Goal: Information Seeking & Learning: Check status

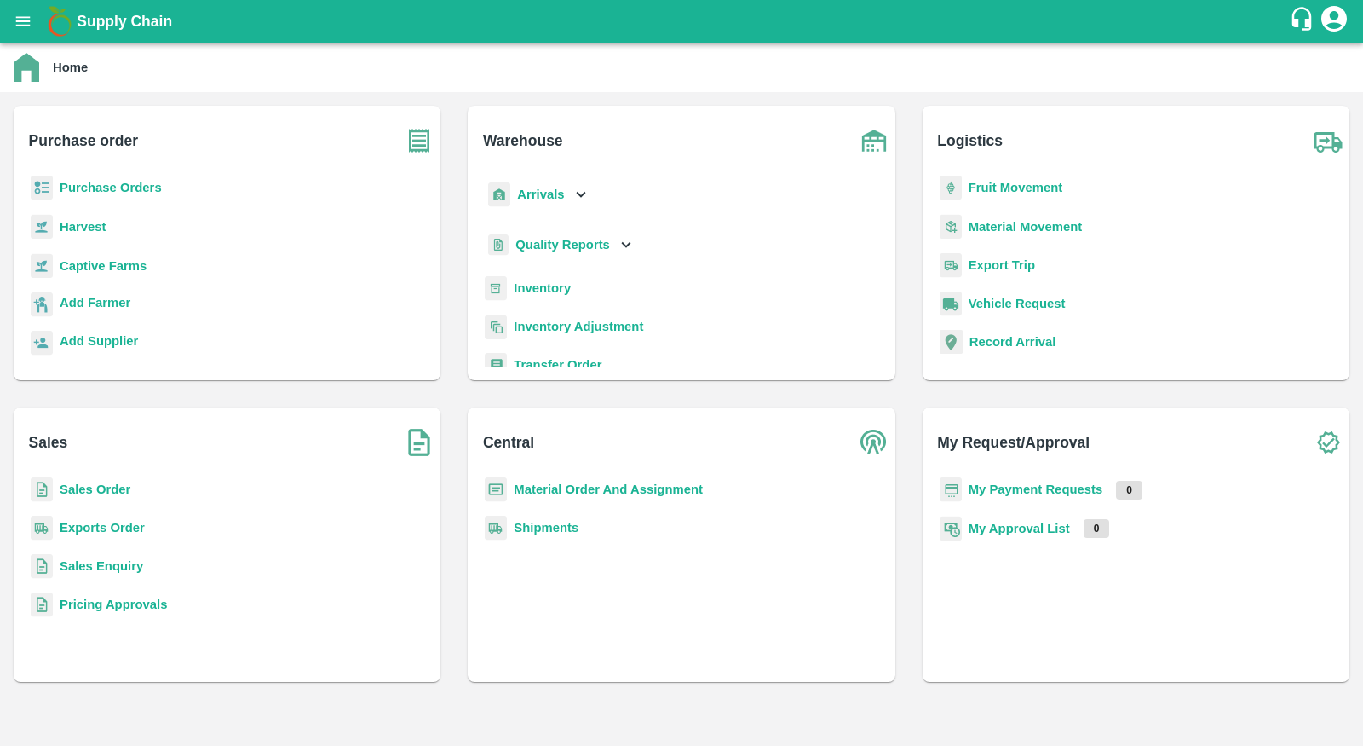
click at [134, 187] on b "Purchase Orders" at bounding box center [111, 188] width 102 height 14
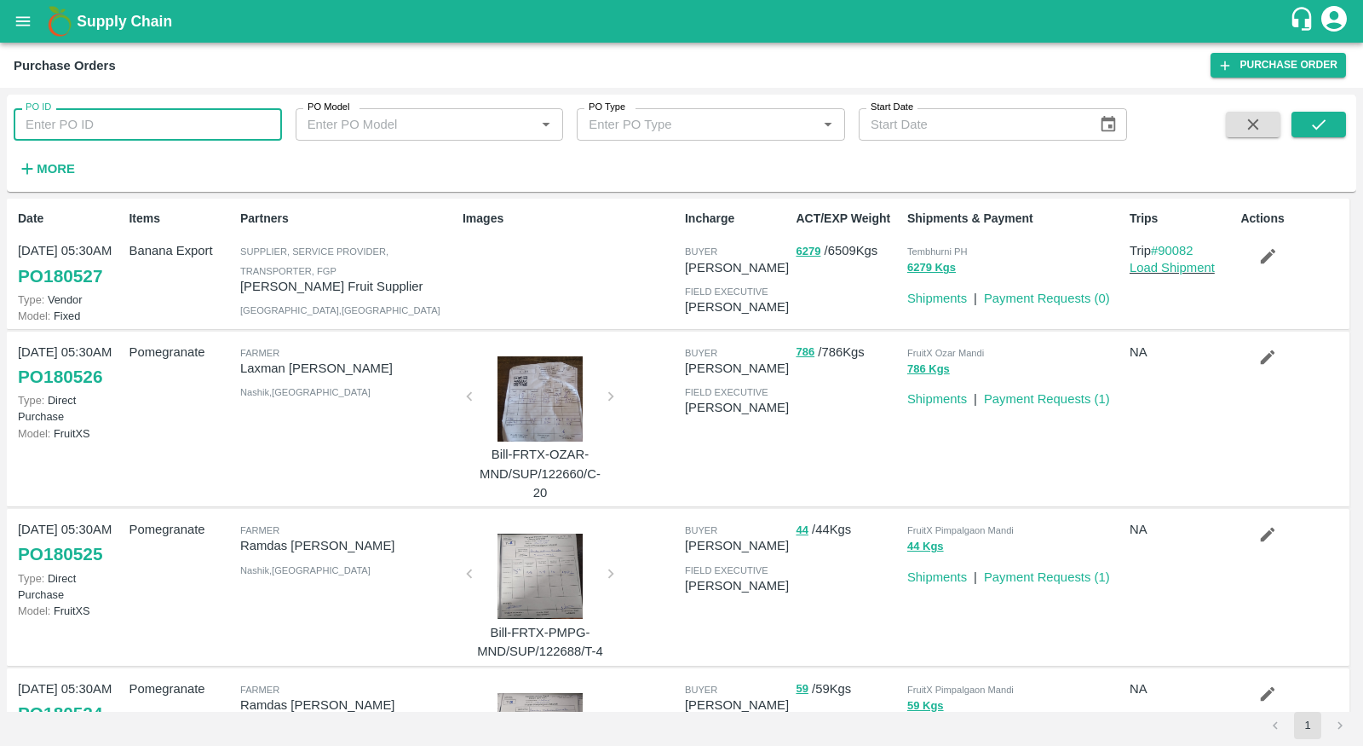
click at [204, 130] on input "PO ID" at bounding box center [148, 124] width 268 height 32
click at [1327, 128] on icon "submit" at bounding box center [1319, 124] width 19 height 19
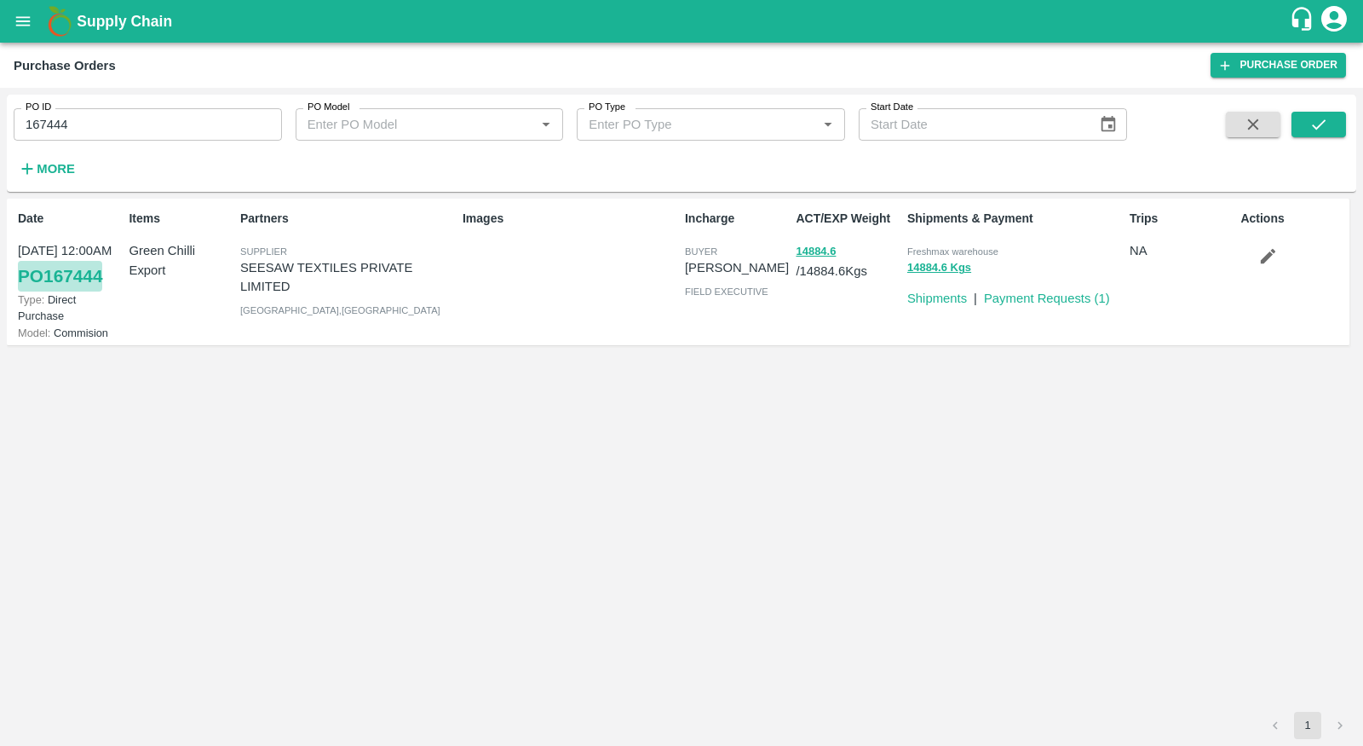
click at [90, 269] on link "PO 167444" at bounding box center [60, 276] width 84 height 31
click at [64, 128] on input "167444" at bounding box center [148, 124] width 268 height 32
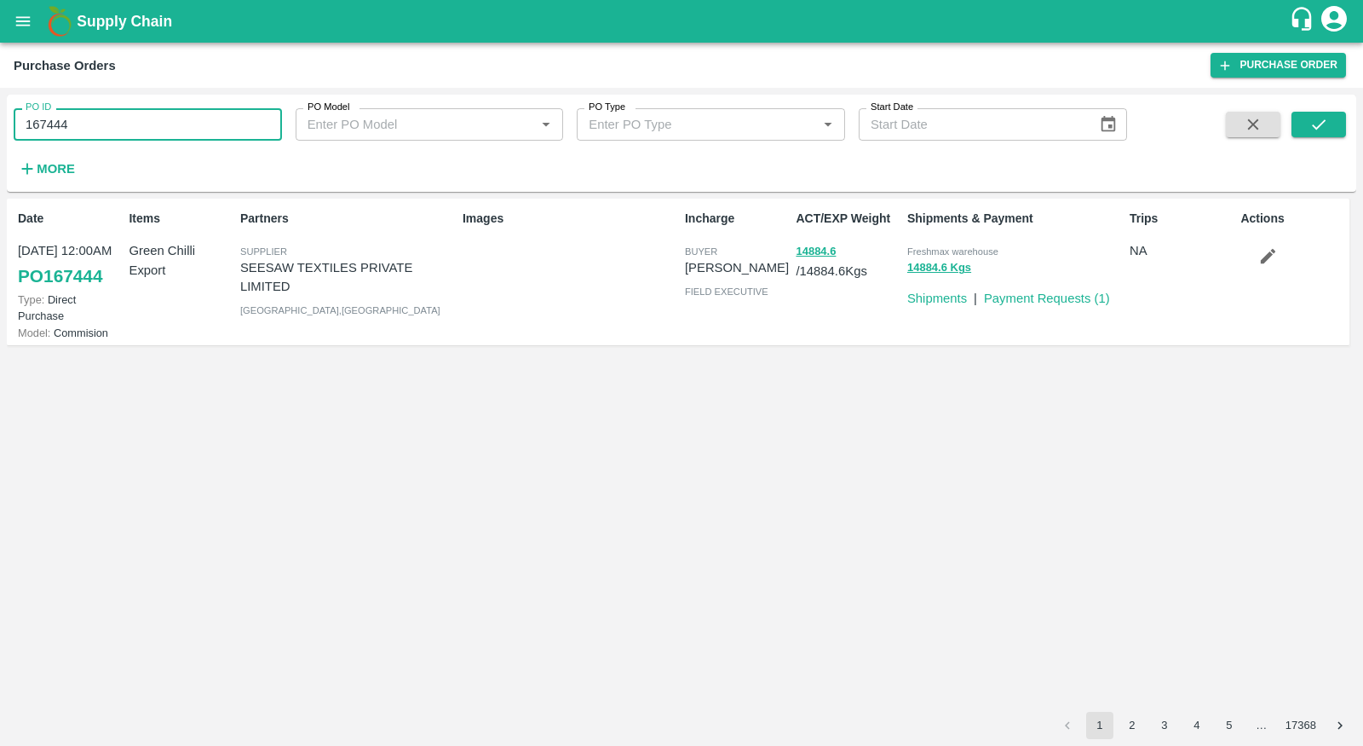
click at [64, 128] on input "167444" at bounding box center [148, 124] width 268 height 32
type input "167444"
click at [80, 165] on div "PO ID PO ID PO Model PO Model   * PO Type PO Type   * Start Date Start Date More" at bounding box center [563, 139] width 1127 height 89
click at [49, 165] on strong "More" at bounding box center [56, 169] width 38 height 14
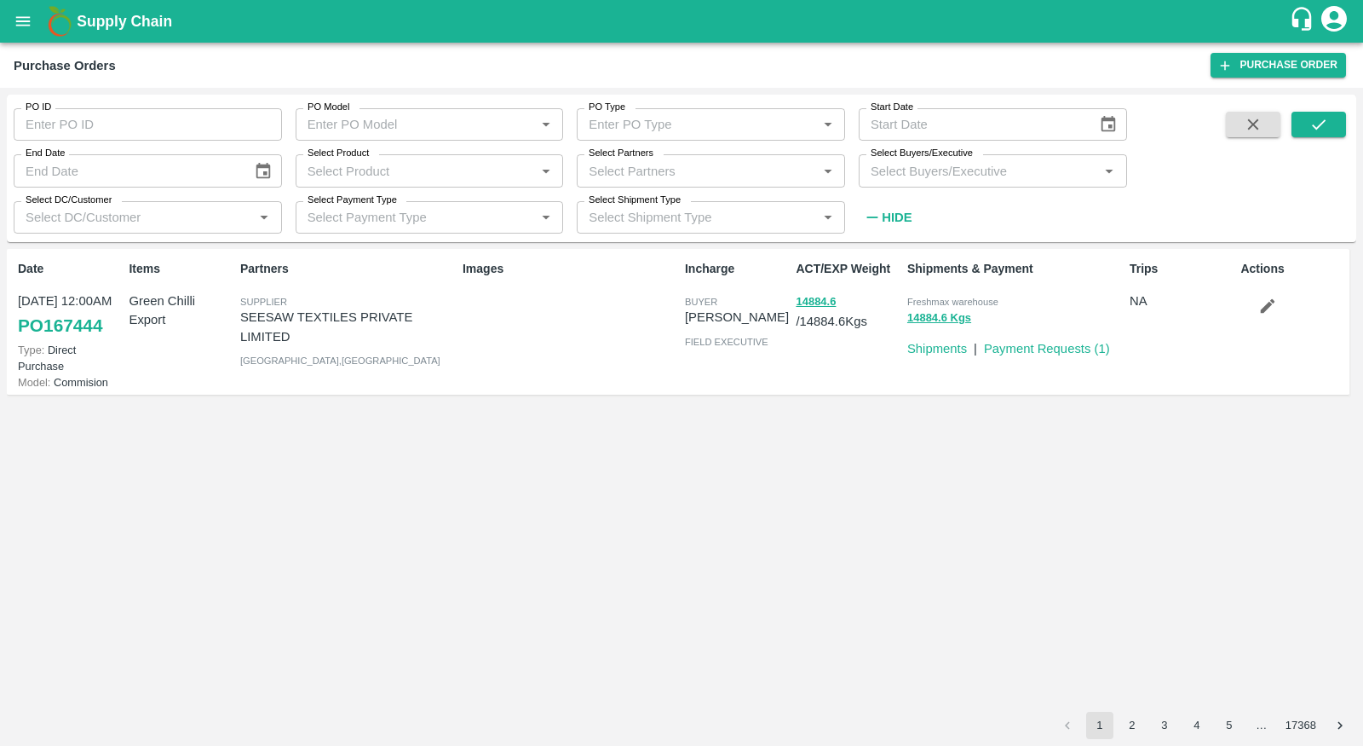
click at [406, 186] on div "Select Product   *" at bounding box center [430, 170] width 268 height 32
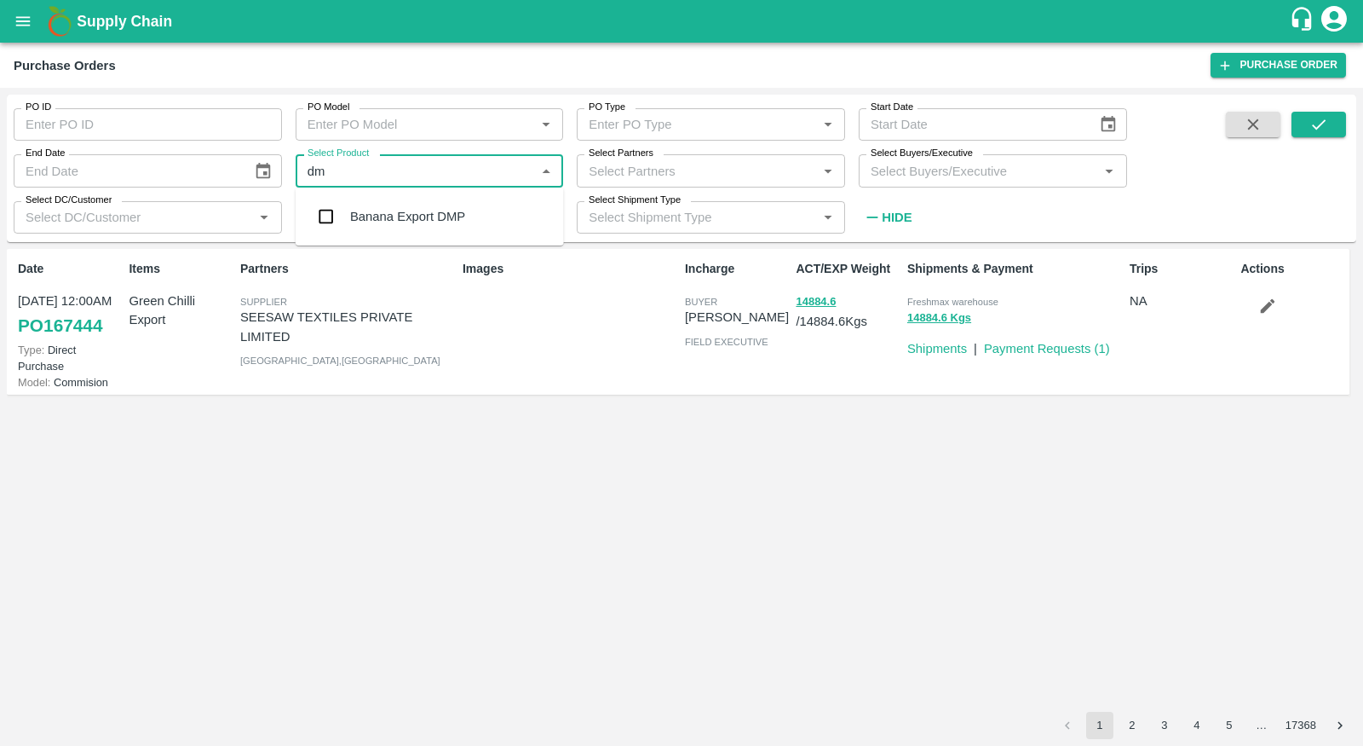
type input "dmp"
click at [412, 219] on div "Banana Export DMP" at bounding box center [407, 216] width 115 height 19
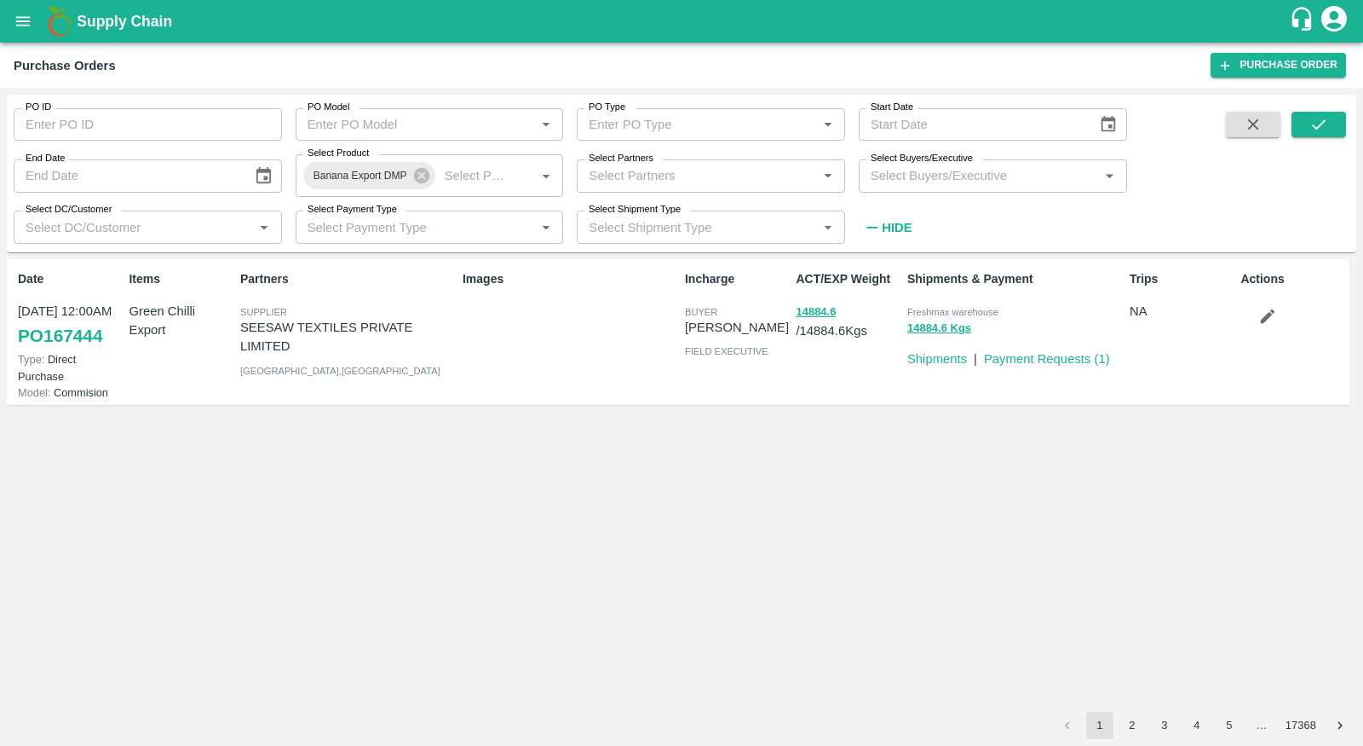
click at [414, 107] on div "PO Model PO Model   *" at bounding box center [423, 118] width 282 height 46
click at [414, 119] on input "PO Model" at bounding box center [405, 124] width 208 height 22
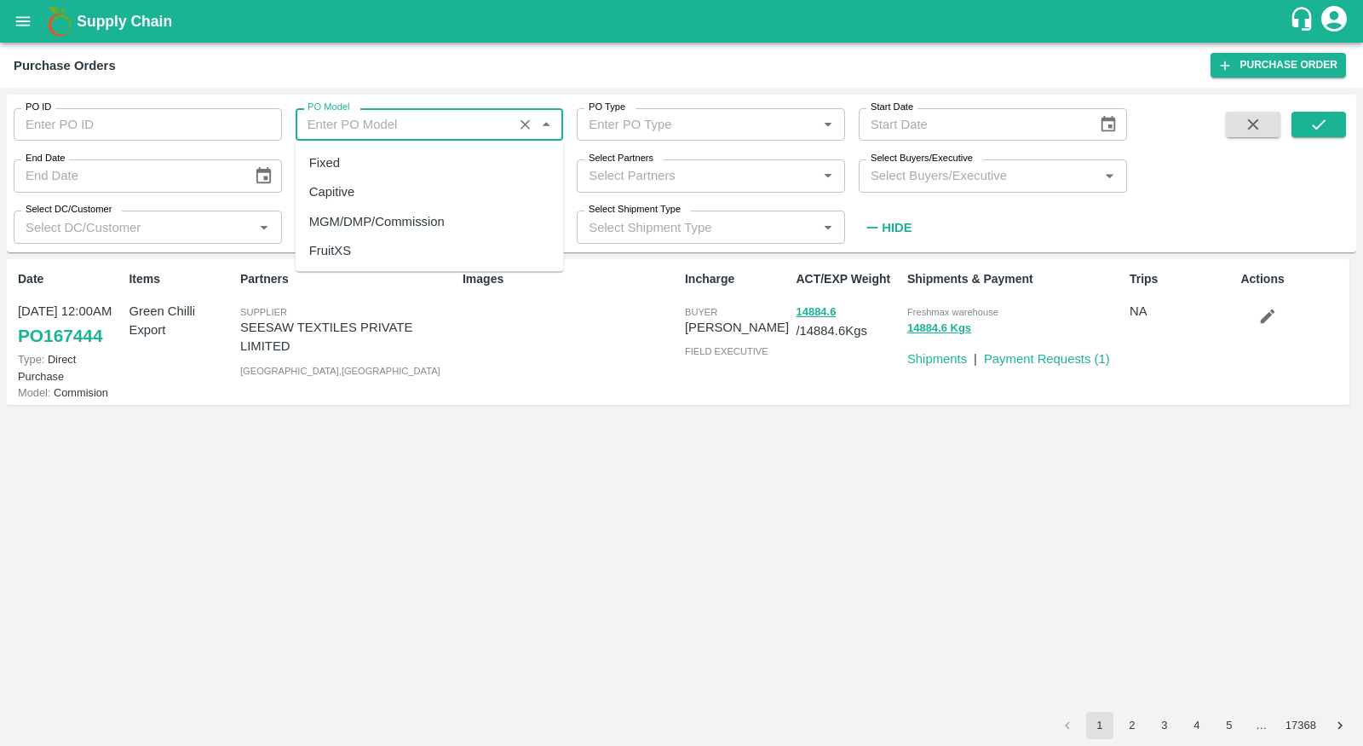
click at [414, 224] on div "MGM/DMP/Commission" at bounding box center [376, 220] width 135 height 19
type input "MGM/DMP/Commission"
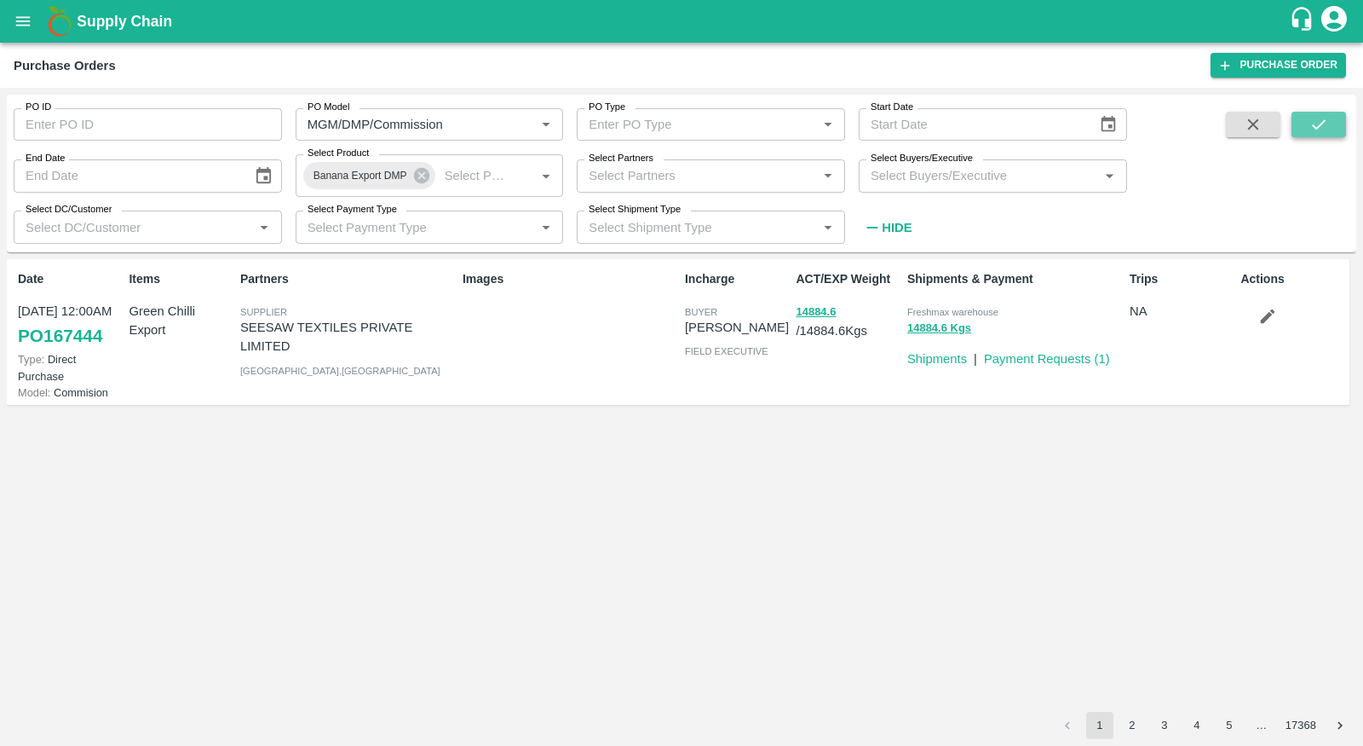
click at [1308, 129] on button "submit" at bounding box center [1319, 125] width 55 height 26
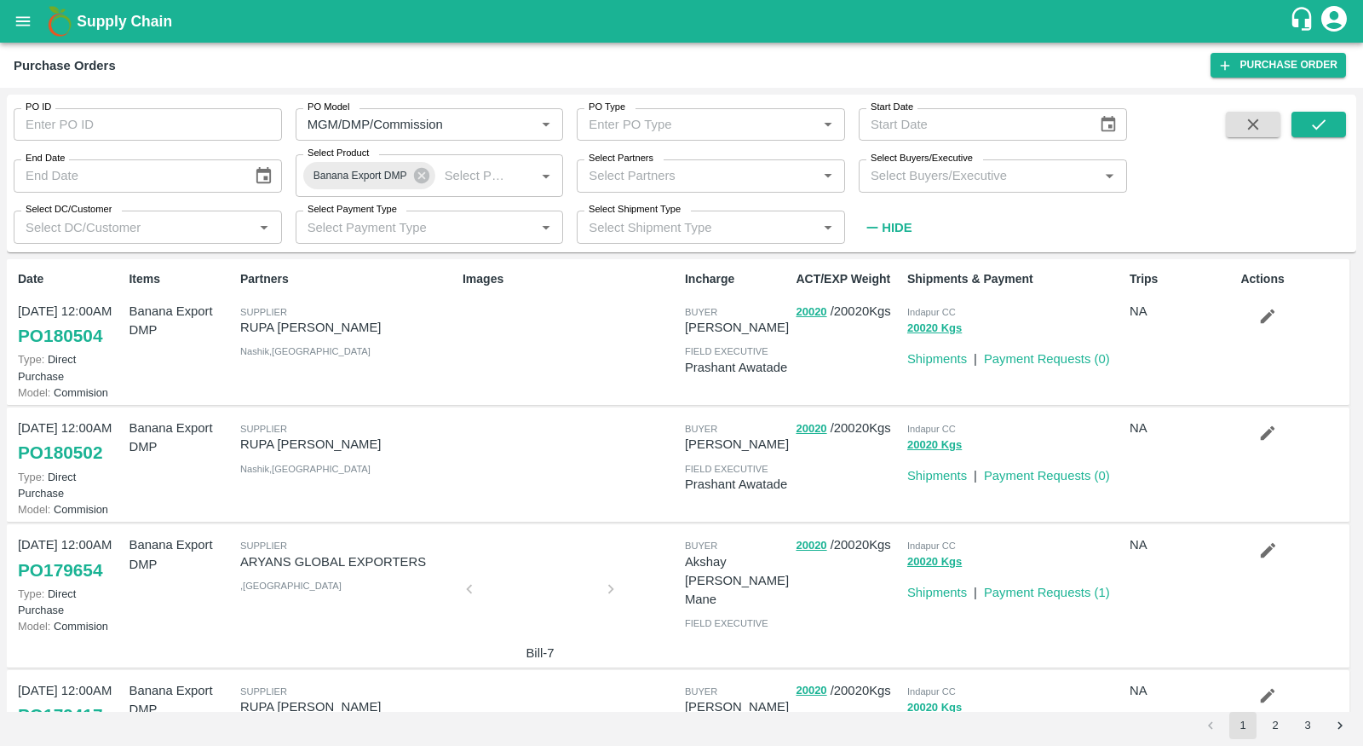
click at [43, 330] on link "PO 180504" at bounding box center [60, 335] width 84 height 31
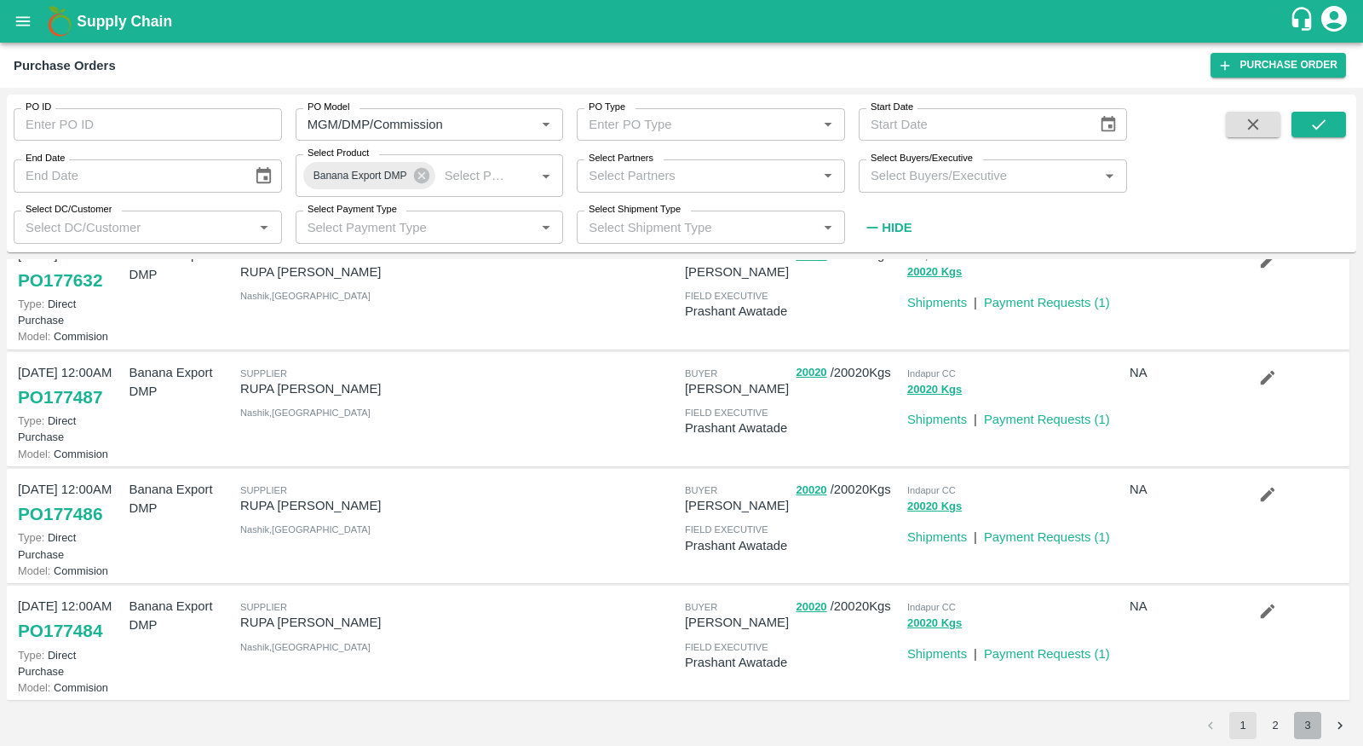
click at [1313, 719] on button "3" at bounding box center [1307, 724] width 27 height 27
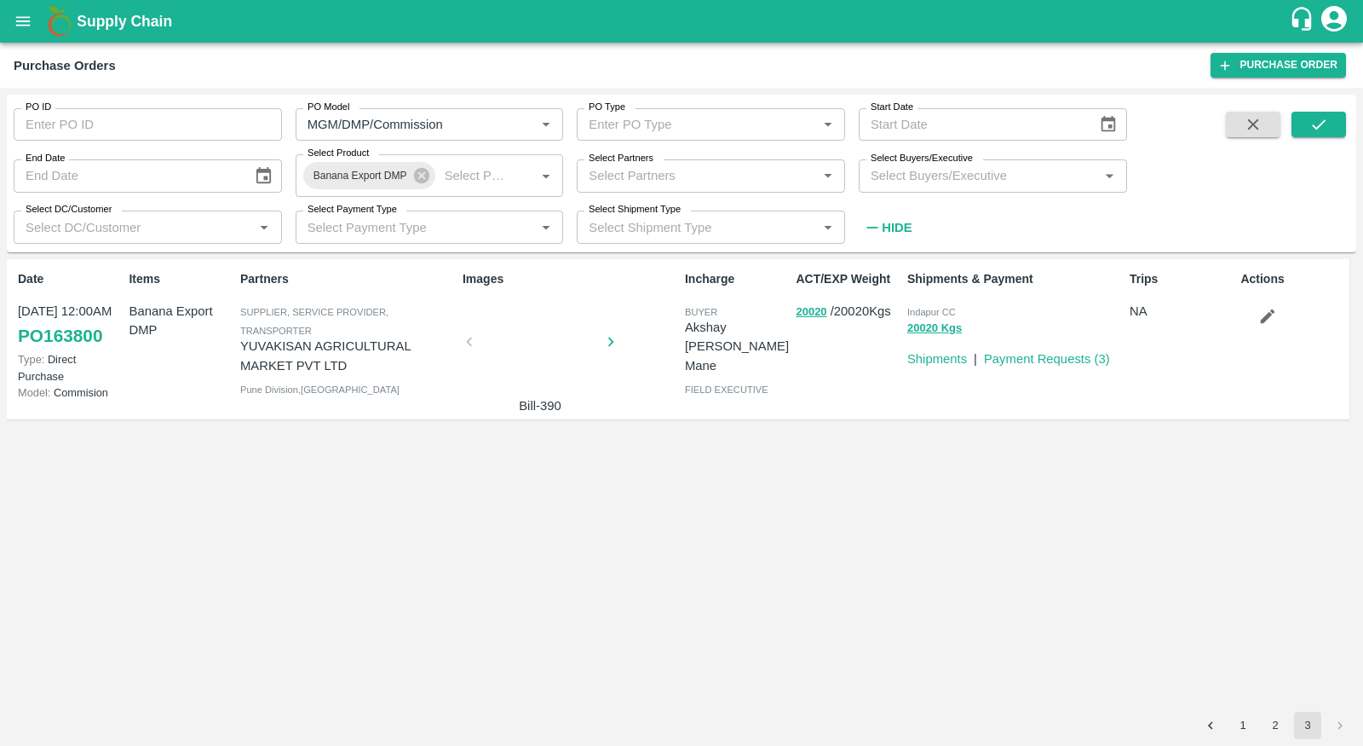
click at [31, 330] on link "PO 163800" at bounding box center [60, 335] width 84 height 31
click at [427, 181] on icon at bounding box center [421, 175] width 19 height 19
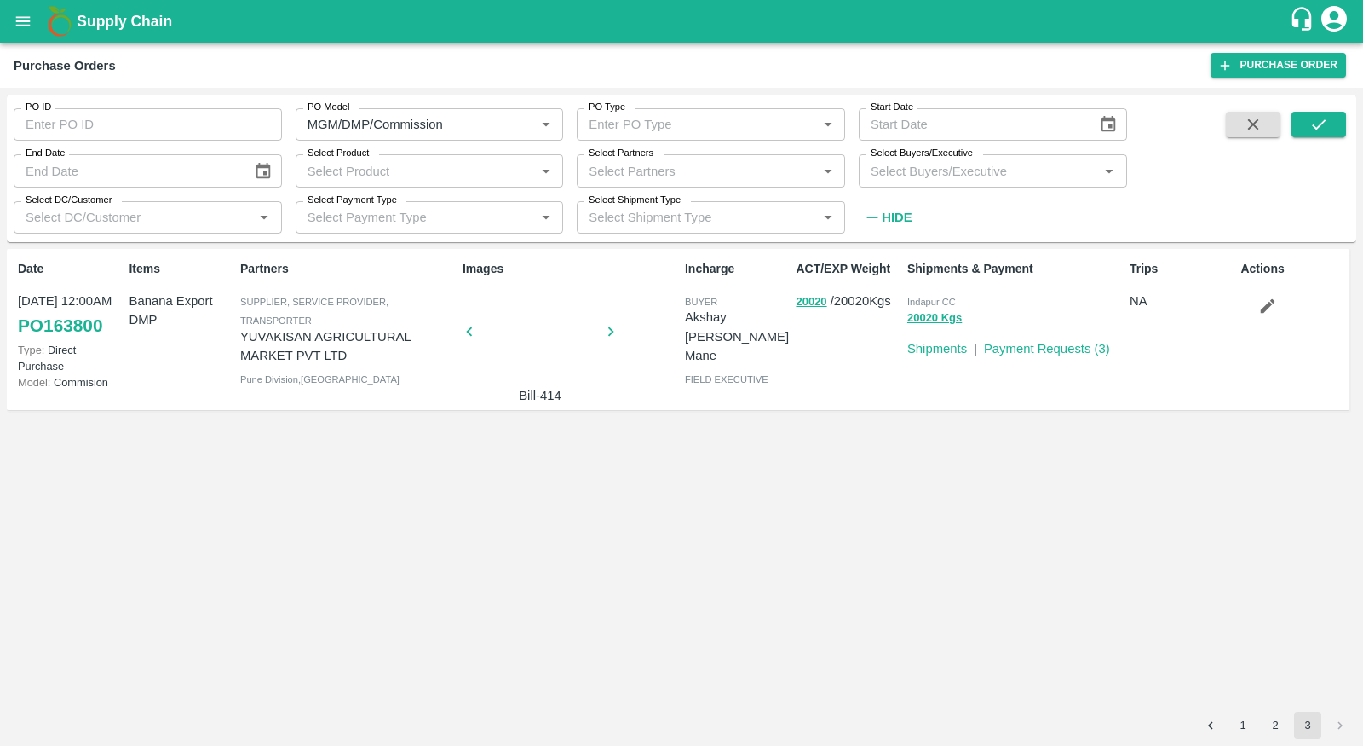
click at [427, 181] on input "Select Product" at bounding box center [416, 170] width 230 height 22
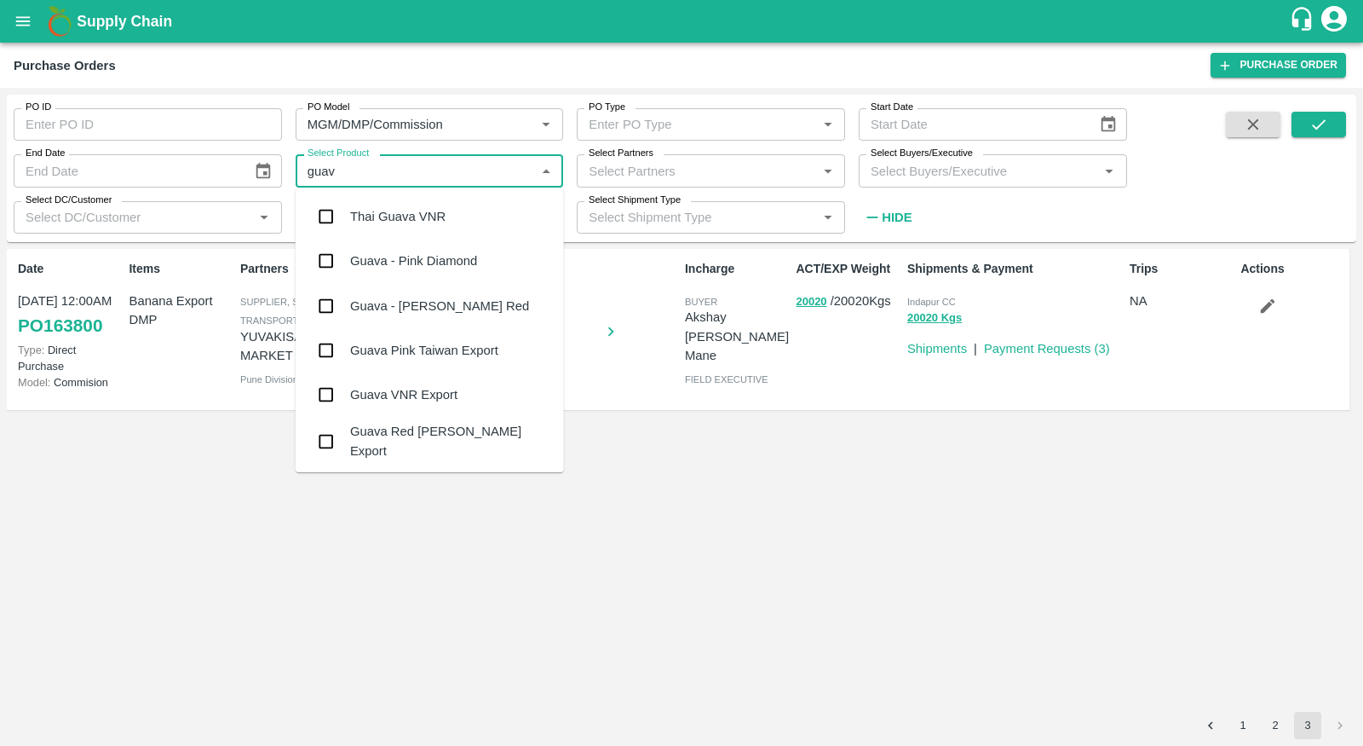
type input "guava"
click at [479, 229] on div "Thai Guava VNR" at bounding box center [430, 216] width 268 height 44
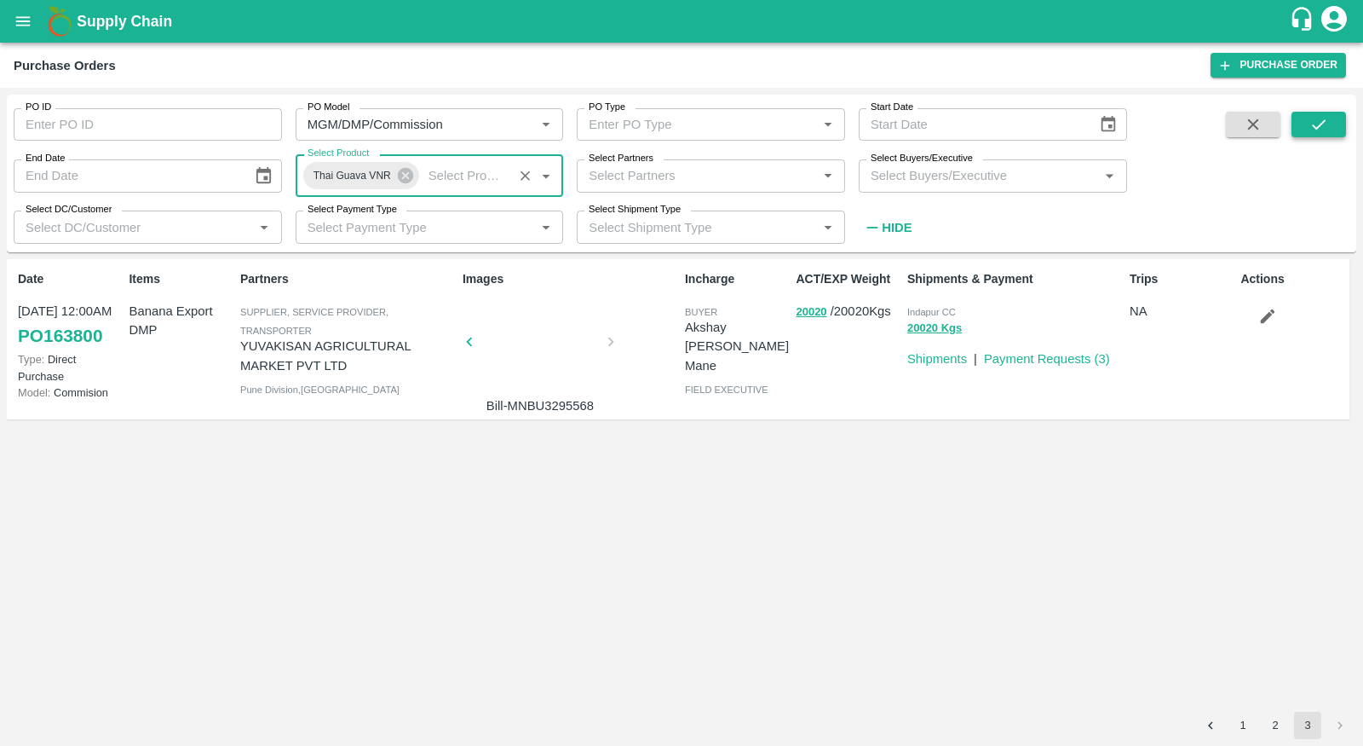
click at [1318, 130] on icon "submit" at bounding box center [1319, 124] width 19 height 19
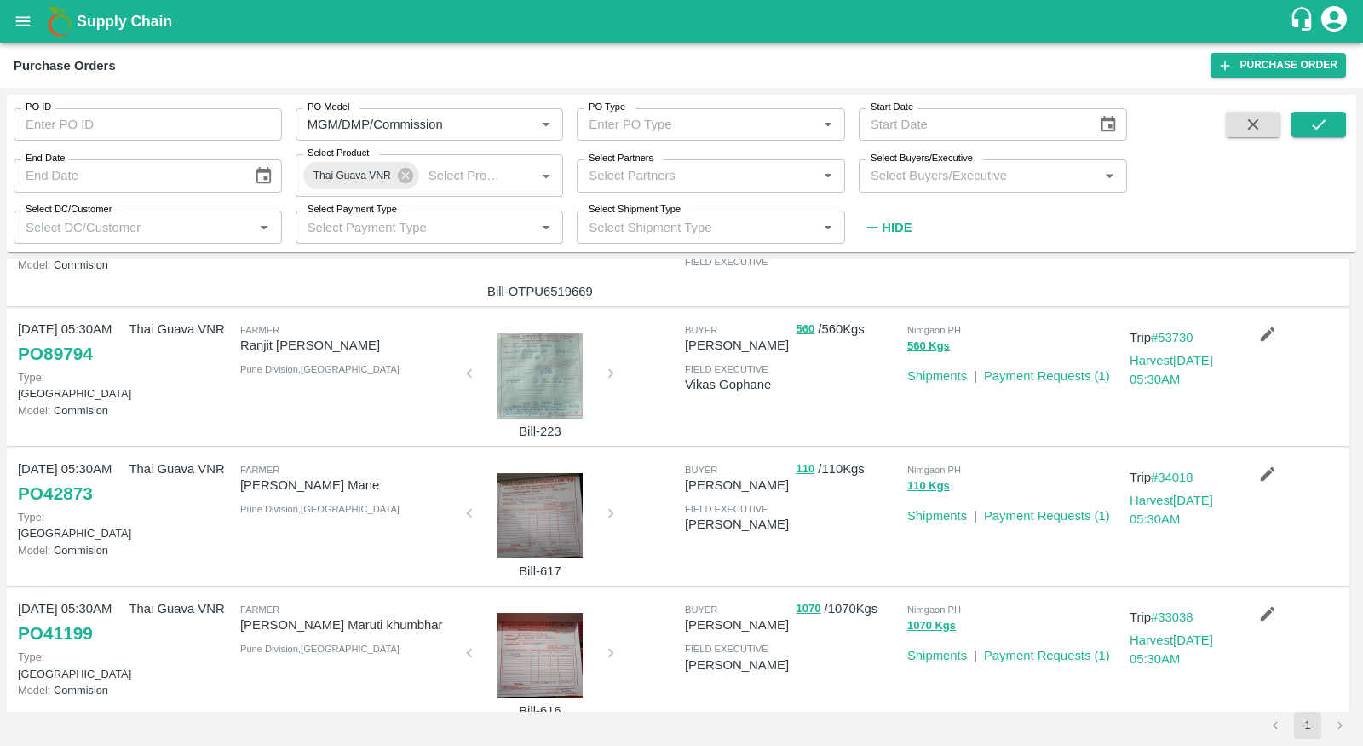
scroll to position [285, 0]
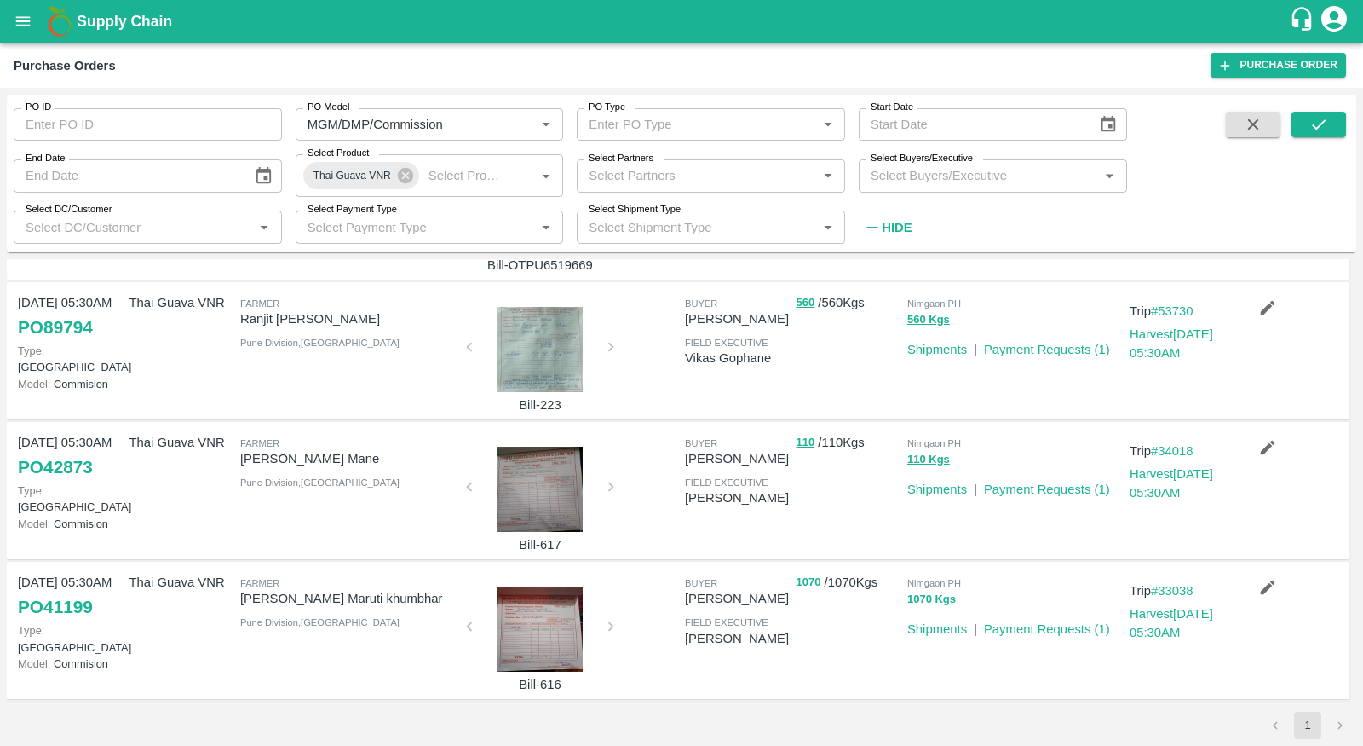
click at [52, 601] on link "PO 41199" at bounding box center [55, 606] width 75 height 31
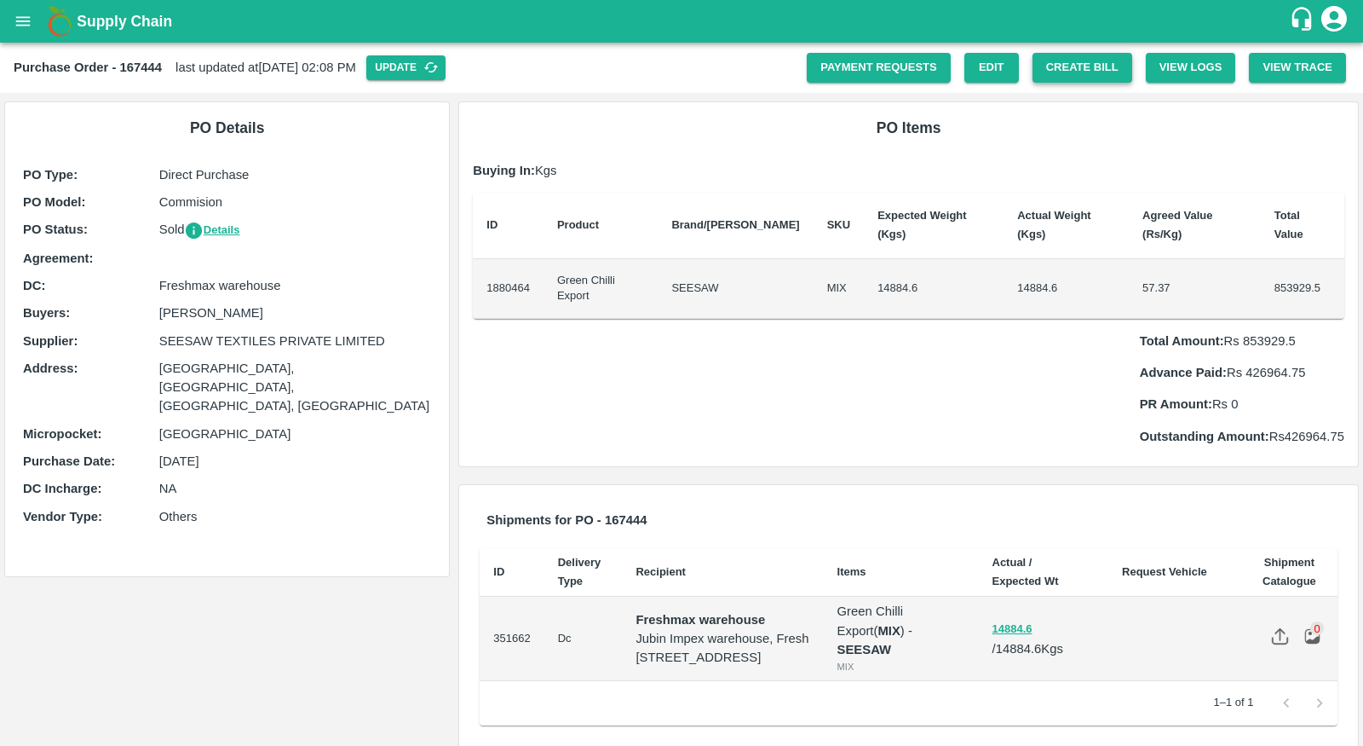
click at [1067, 68] on button "Create Bill" at bounding box center [1083, 68] width 100 height 30
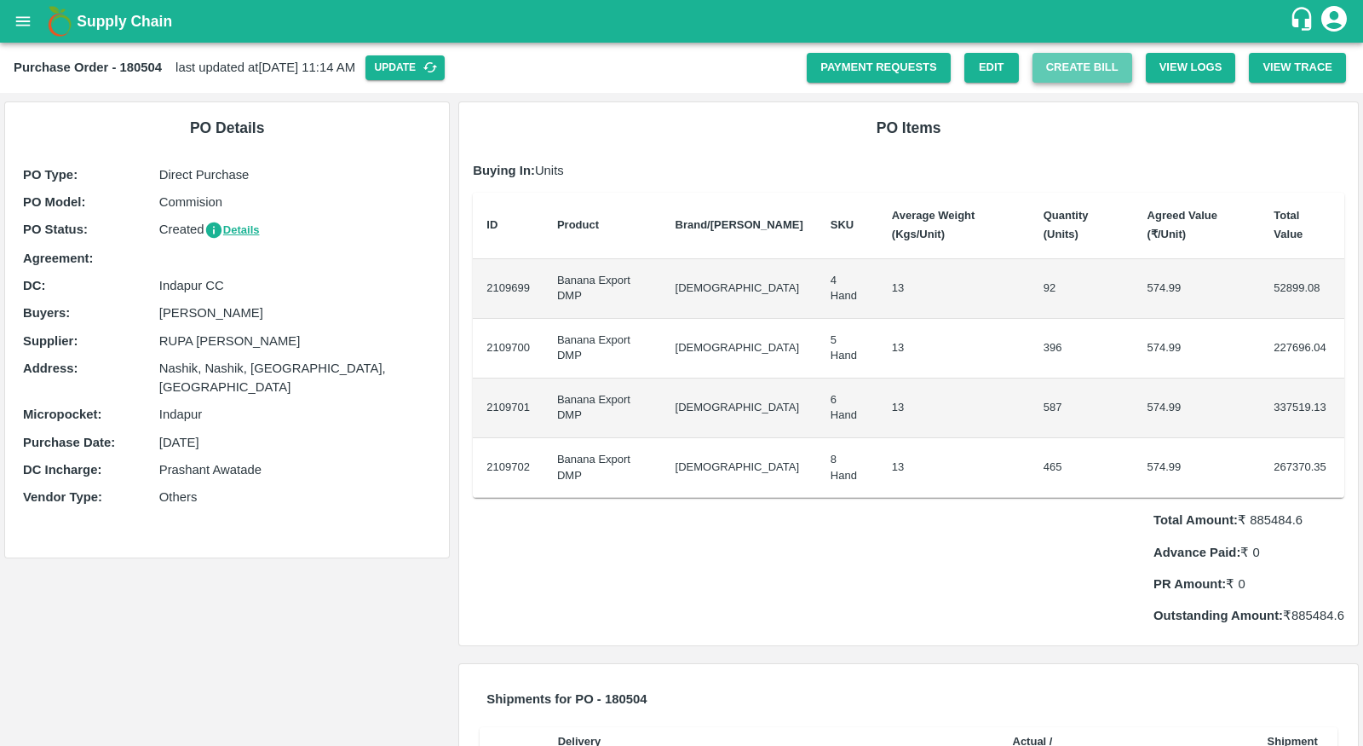
click at [1080, 58] on button "Create Bill" at bounding box center [1083, 68] width 100 height 30
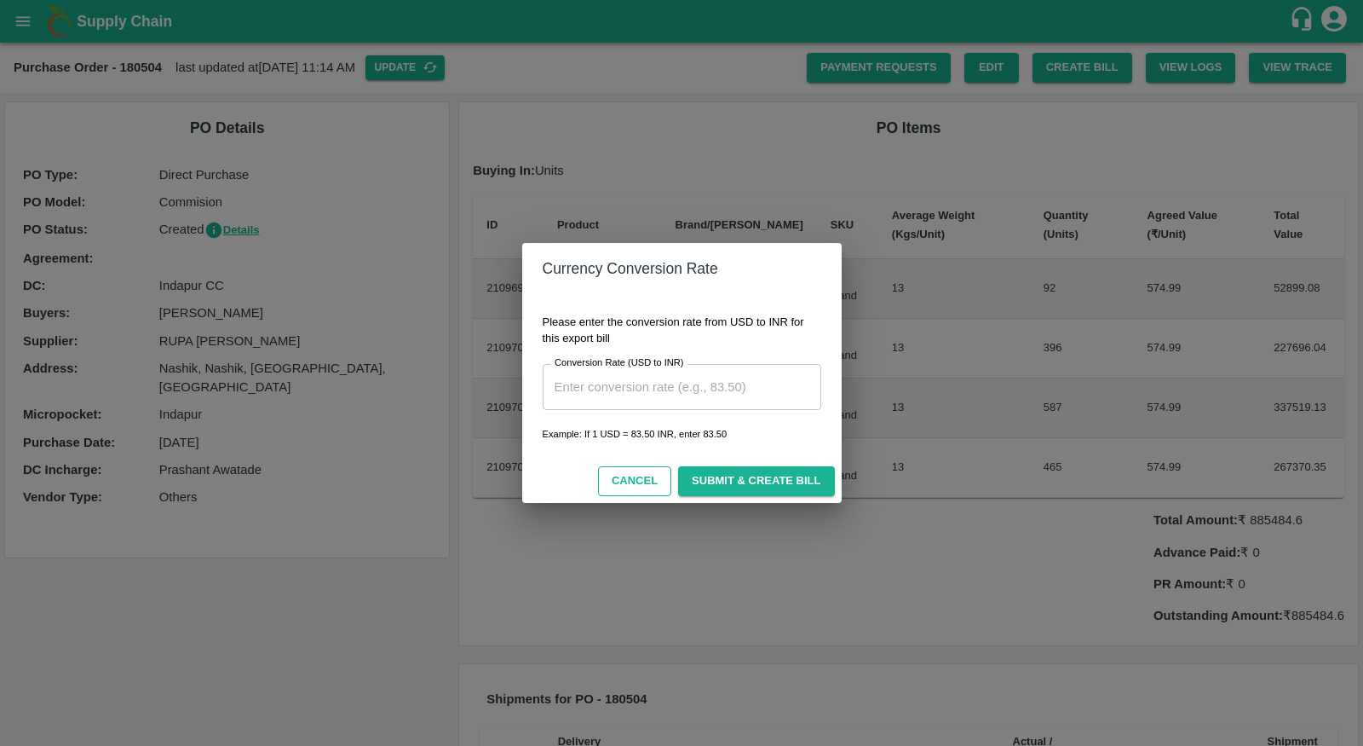
click at [624, 472] on button "Cancel" at bounding box center [634, 481] width 73 height 30
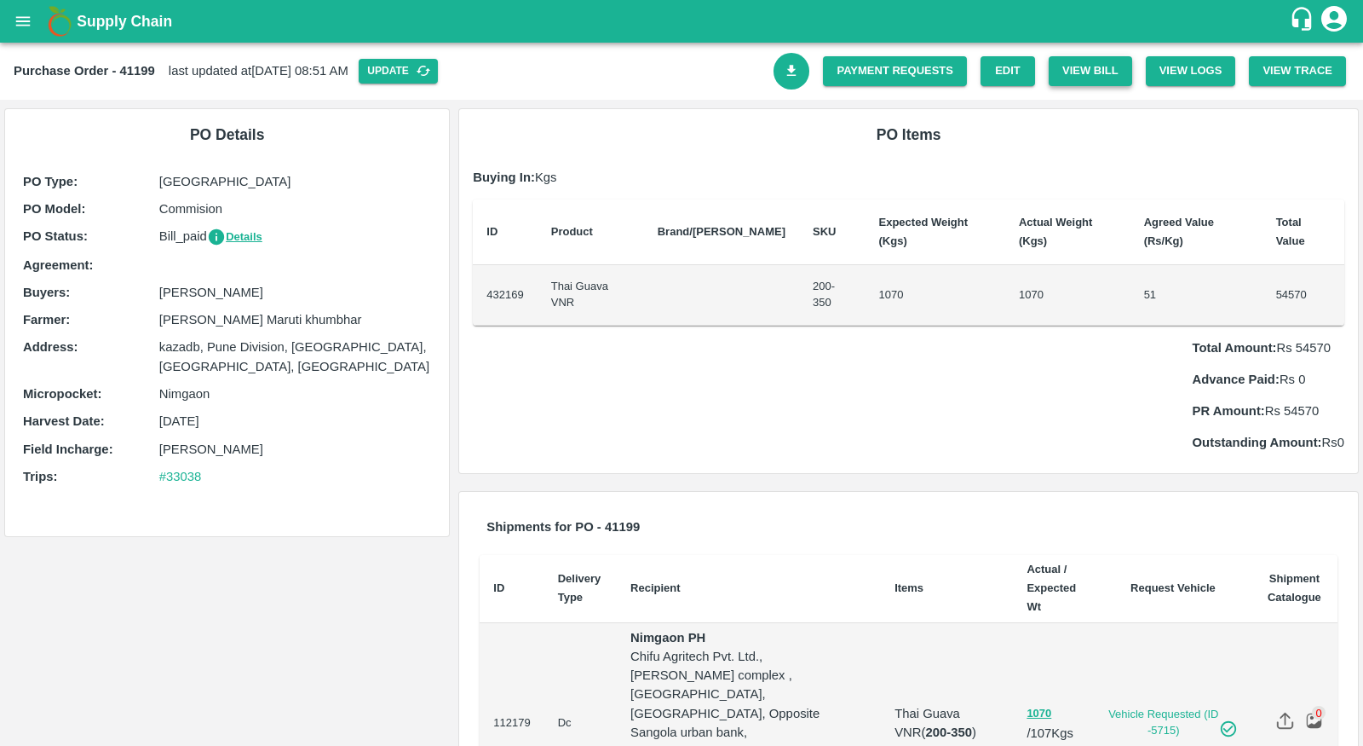
click at [1080, 75] on button "View Bill" at bounding box center [1090, 71] width 83 height 30
click at [796, 78] on icon "Download Bill" at bounding box center [792, 71] width 16 height 16
click at [1058, 70] on button "View Bill" at bounding box center [1090, 71] width 83 height 30
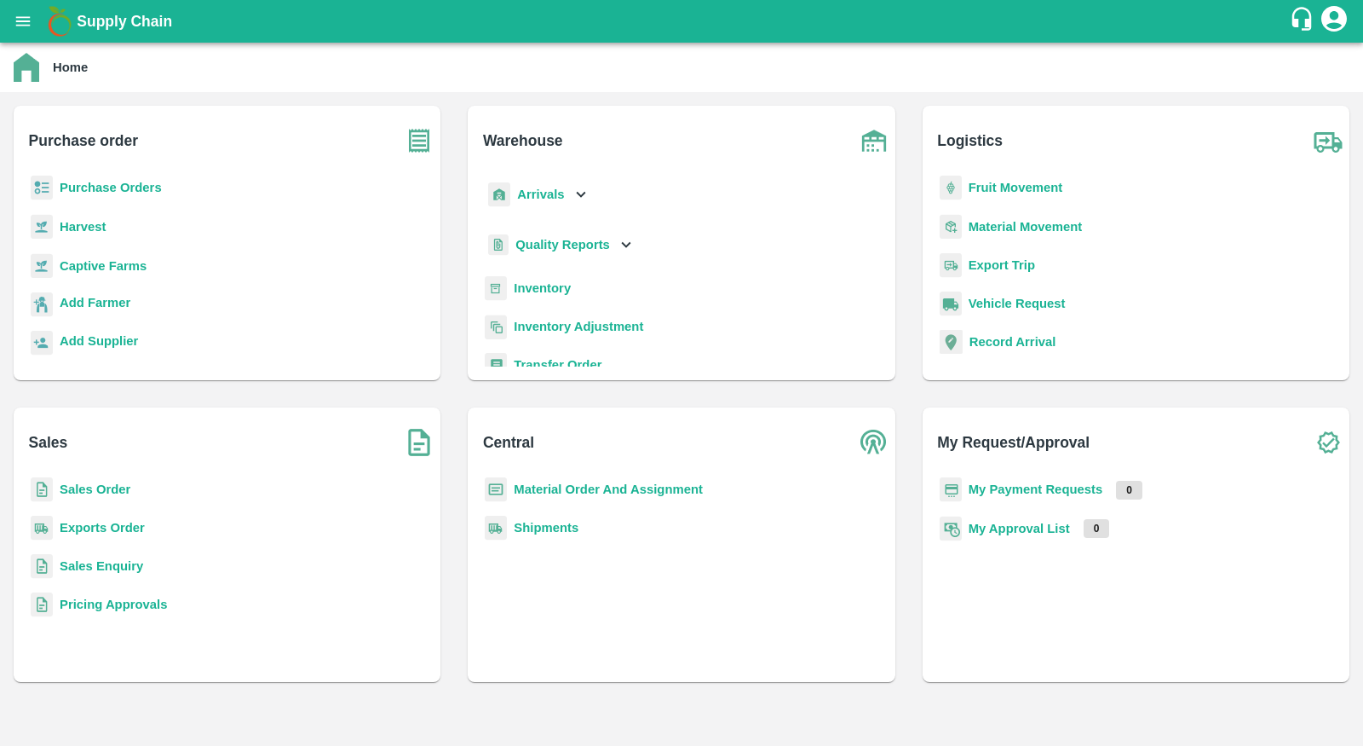
click at [124, 186] on b "Purchase Orders" at bounding box center [111, 188] width 102 height 14
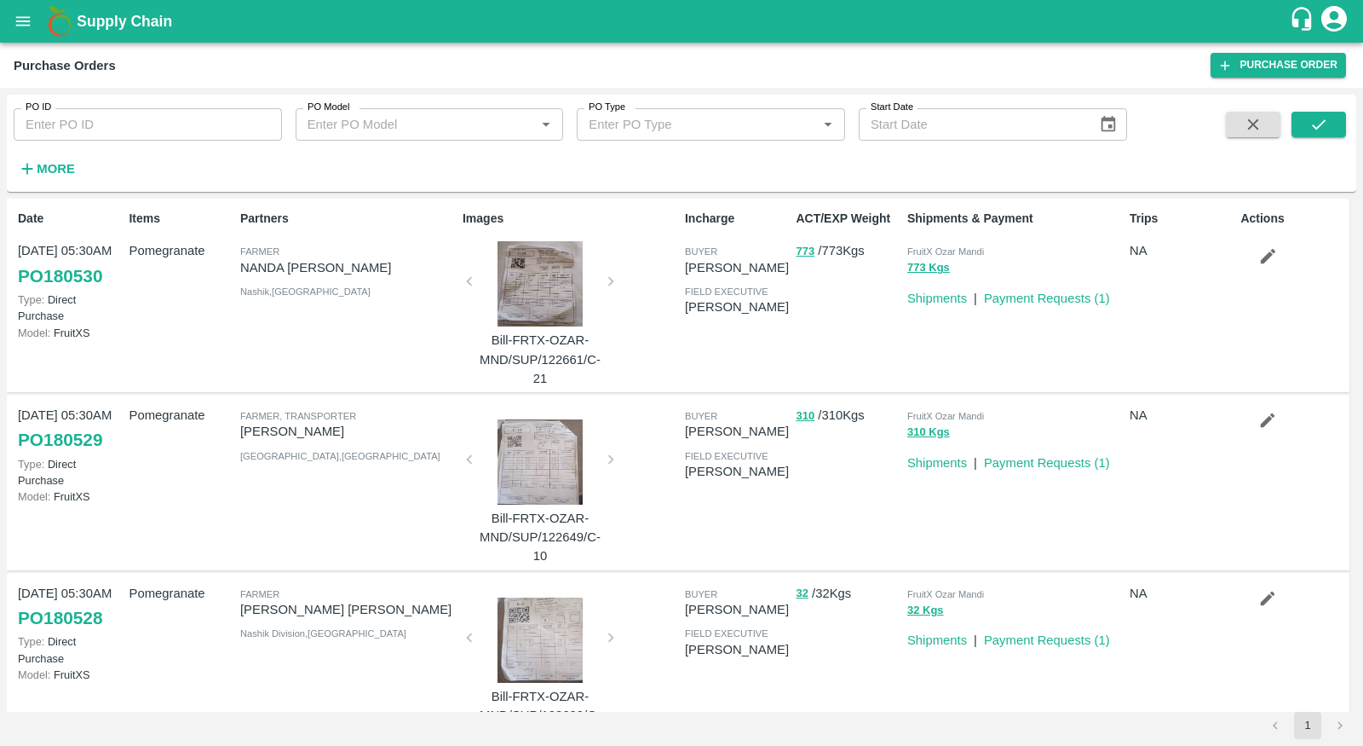
click at [70, 170] on strong "More" at bounding box center [56, 169] width 38 height 14
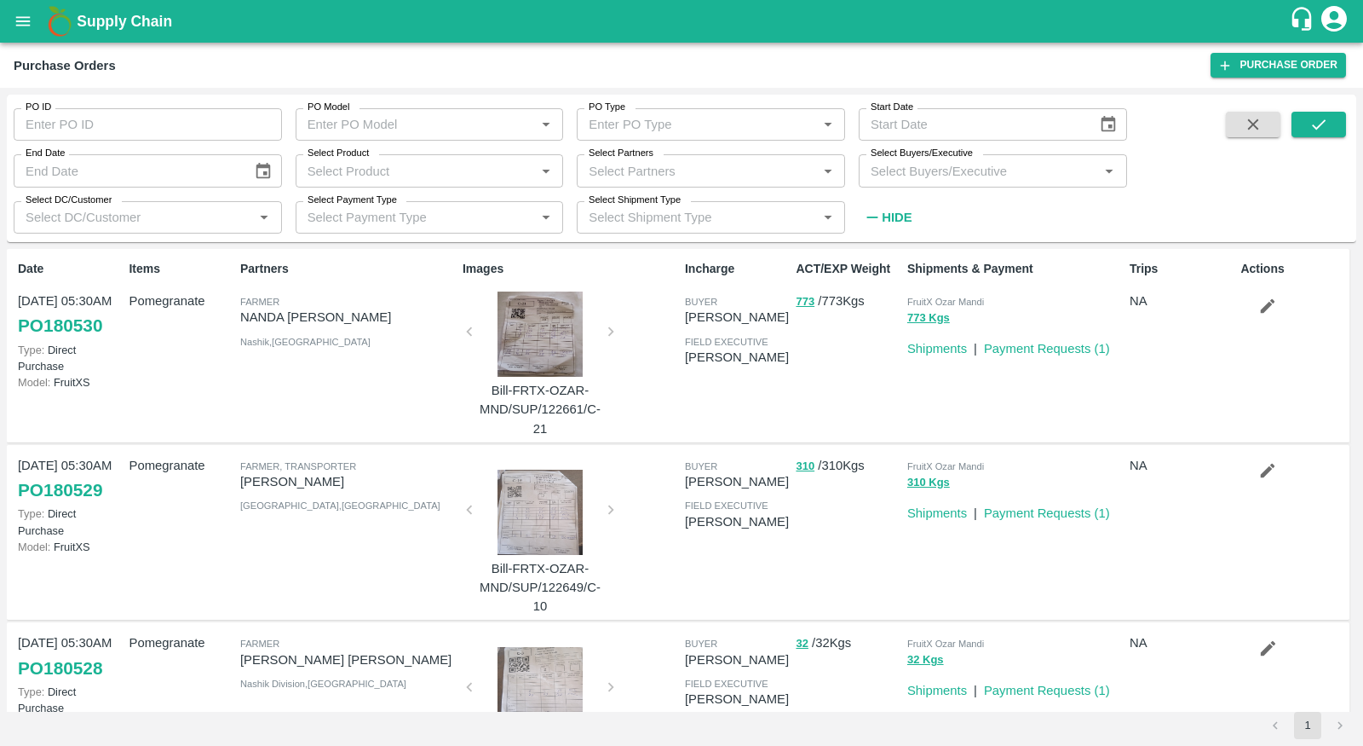
click at [398, 113] on input "PO Model" at bounding box center [416, 124] width 230 height 22
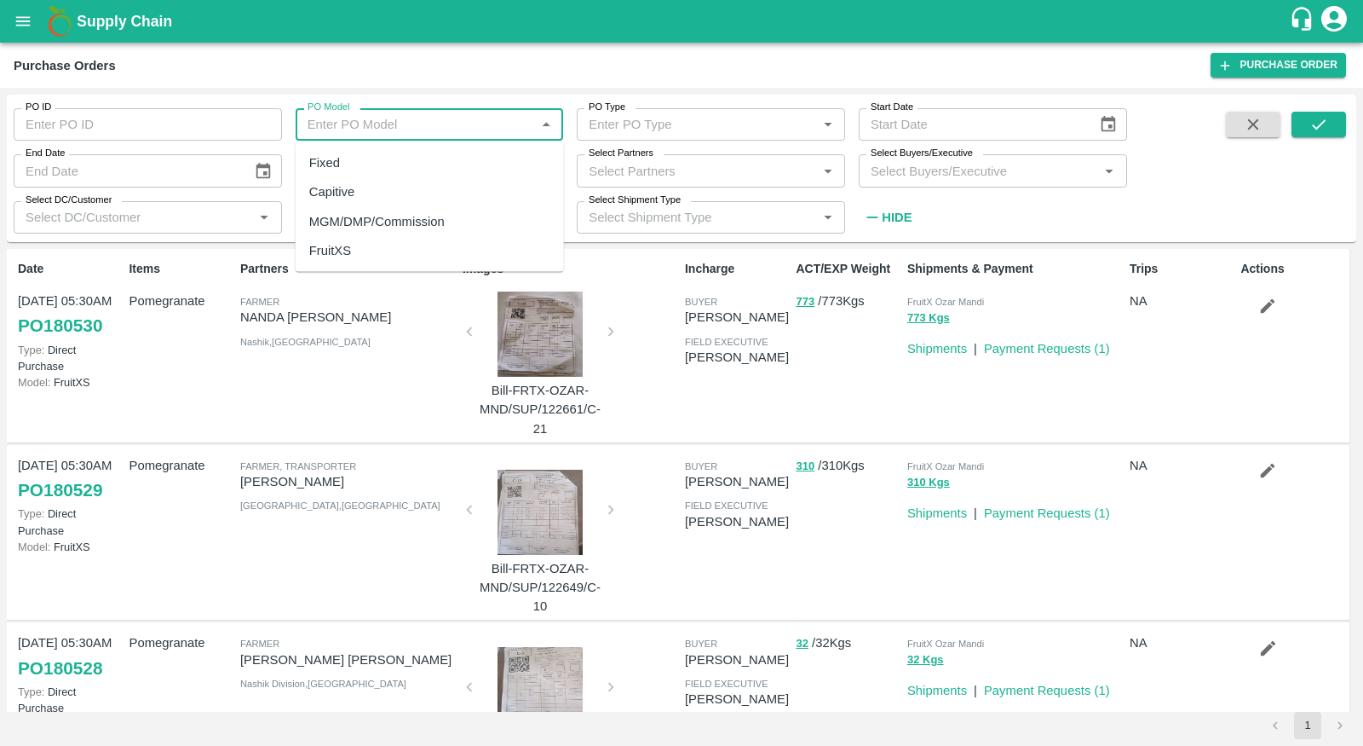
click at [400, 222] on div "MGM/DMP/Commission" at bounding box center [376, 220] width 135 height 19
type input "MGM/DMP/Commission"
click at [425, 176] on input "Select Product" at bounding box center [416, 170] width 230 height 22
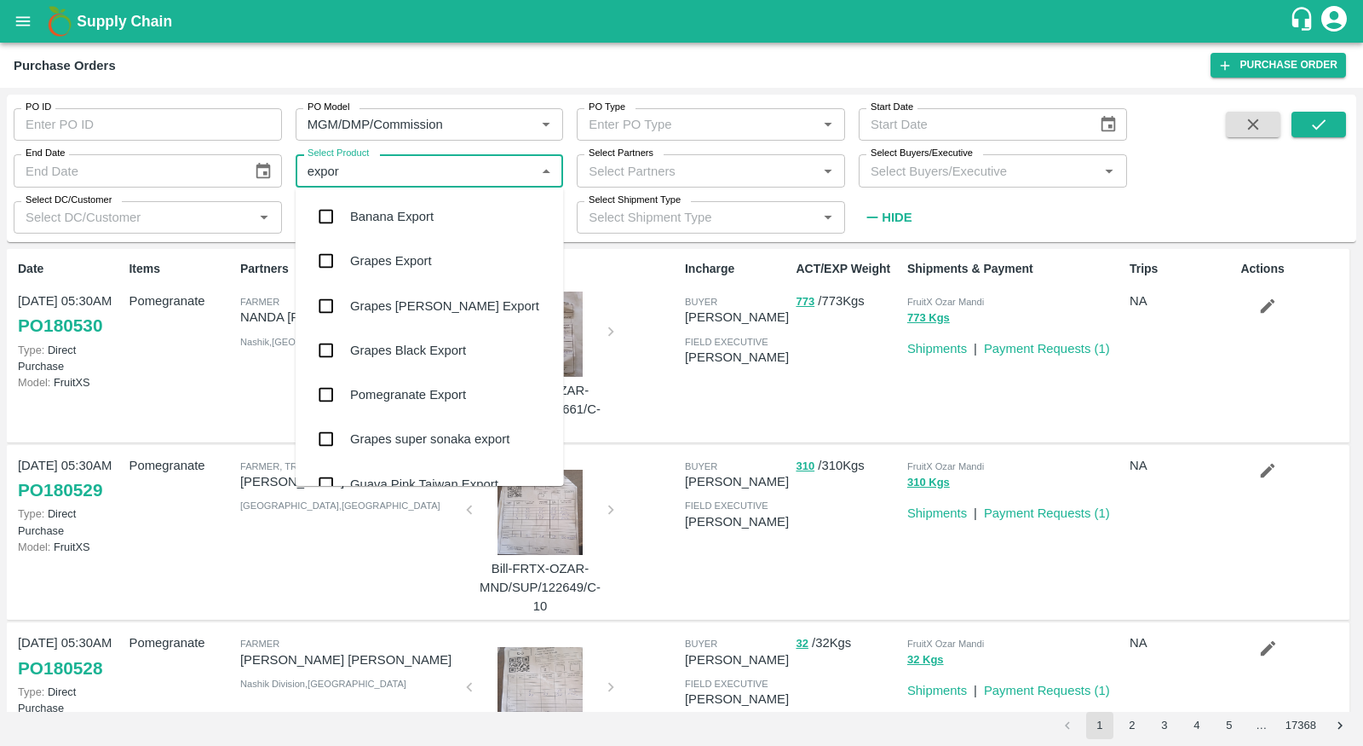
type input "export"
click at [485, 390] on div "Pomegranate Export" at bounding box center [430, 394] width 268 height 44
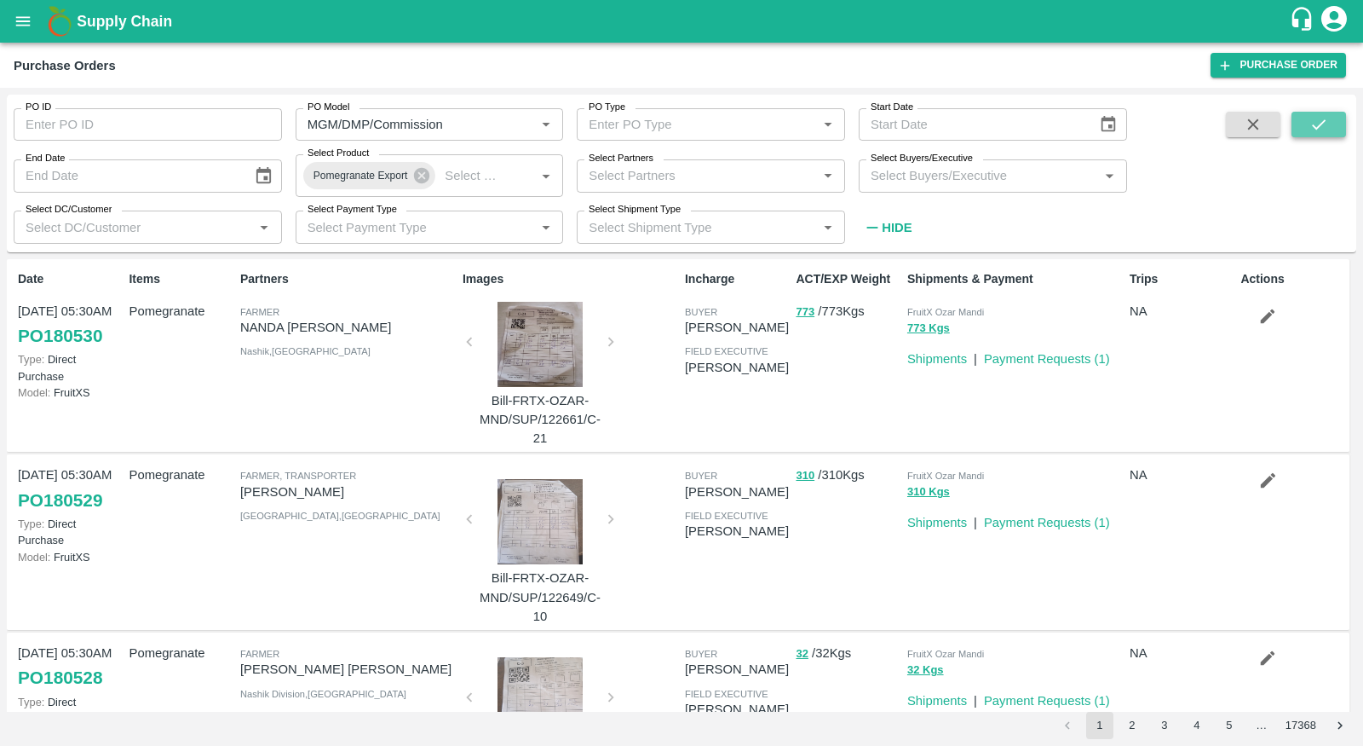
click at [1306, 130] on button "submit" at bounding box center [1319, 125] width 55 height 26
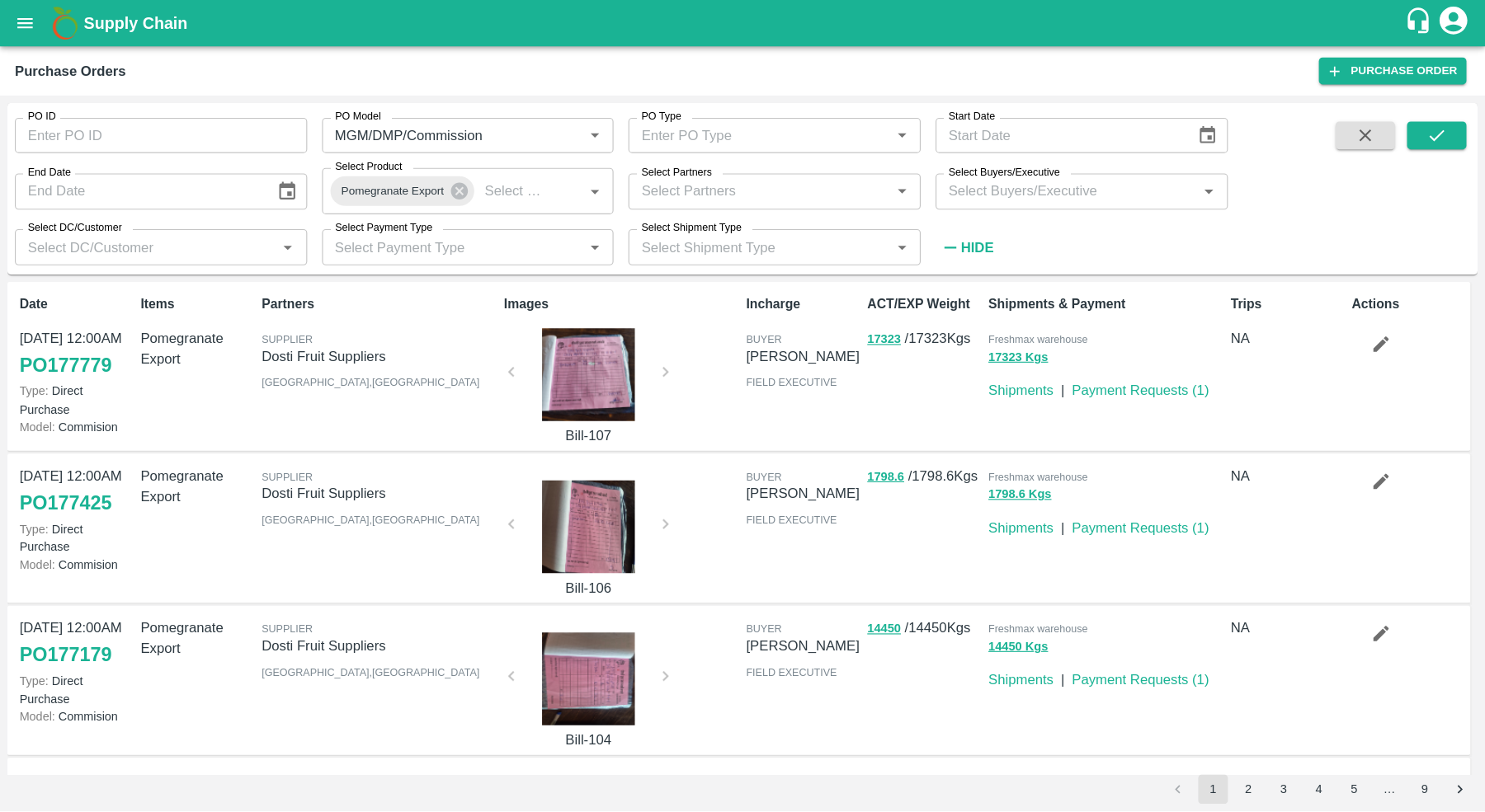
scroll to position [977, 0]
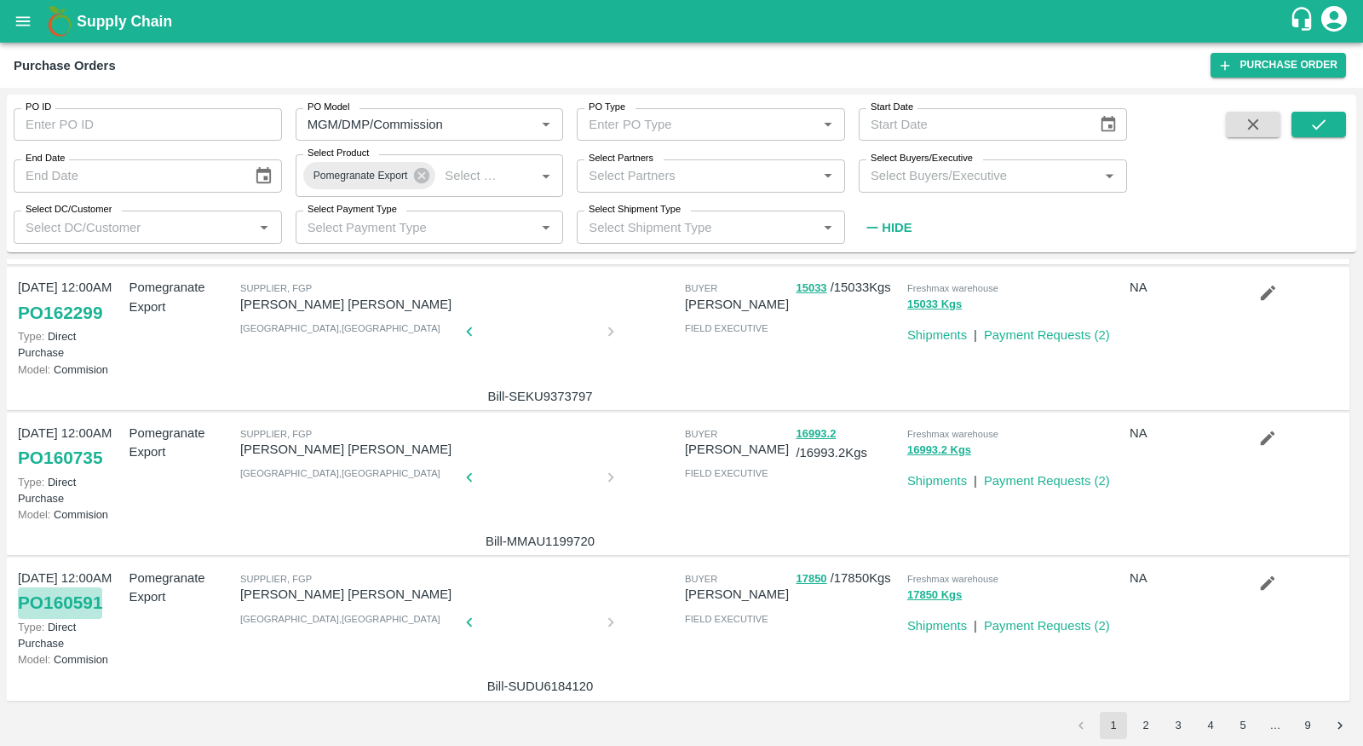
click at [83, 592] on link "PO 160591" at bounding box center [60, 602] width 84 height 31
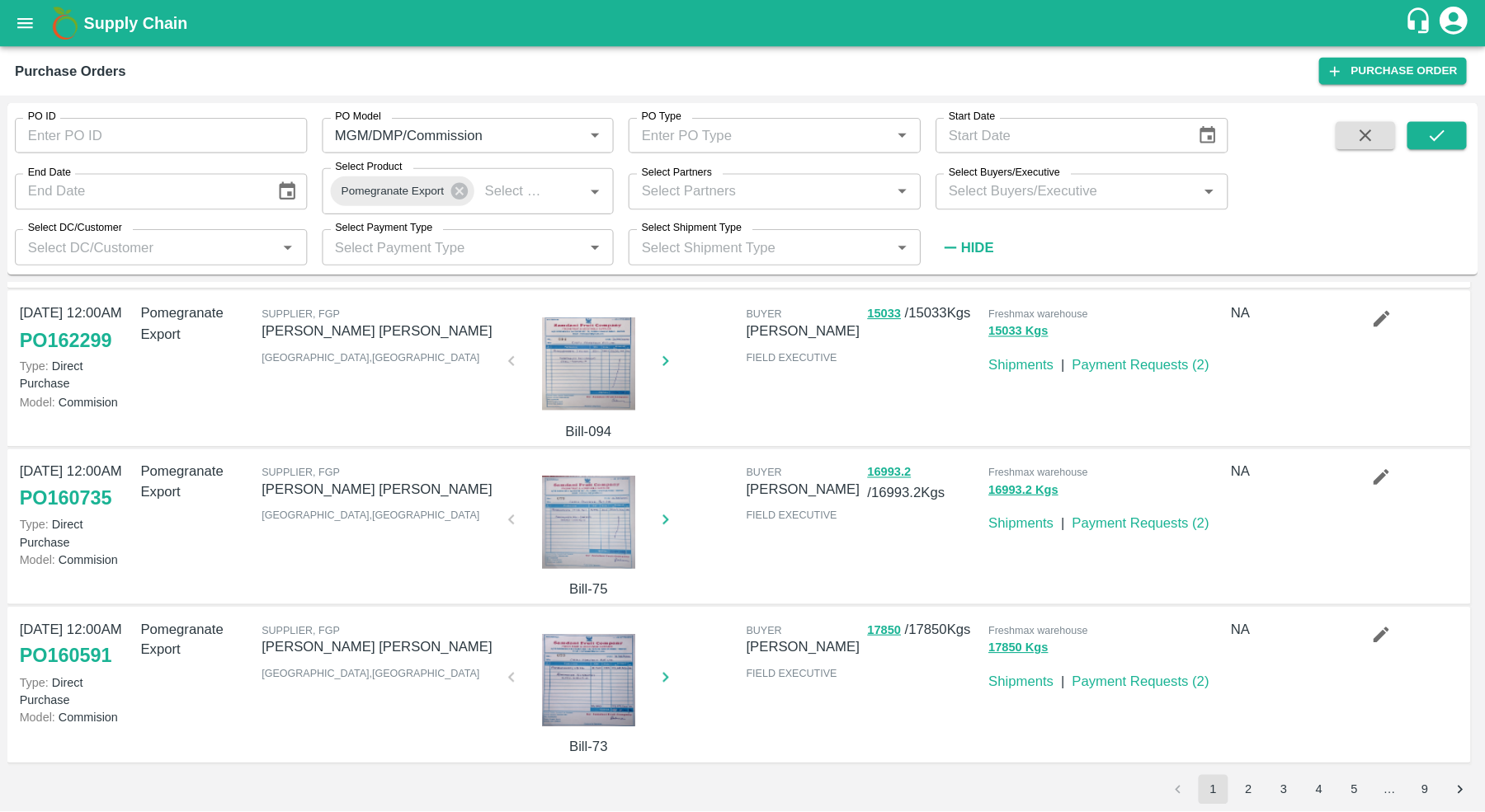
scroll to position [889, 0]
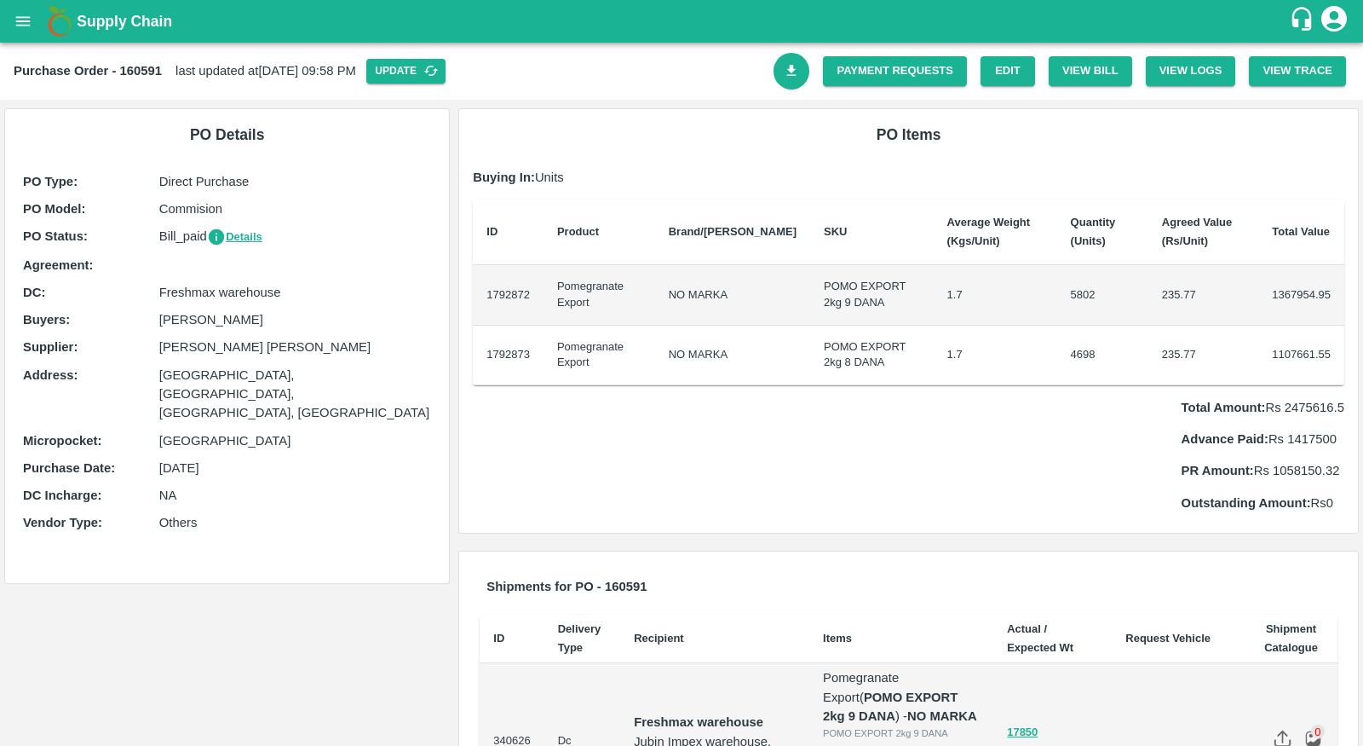
click at [274, 343] on p "[PERSON_NAME] [PERSON_NAME]" at bounding box center [295, 346] width 273 height 19
copy p "[PERSON_NAME] [PERSON_NAME]"
